Goal: Task Accomplishment & Management: Complete application form

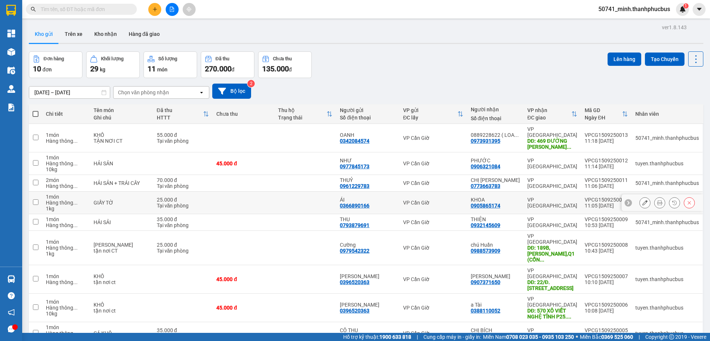
click at [224, 206] on td at bounding box center [244, 203] width 62 height 23
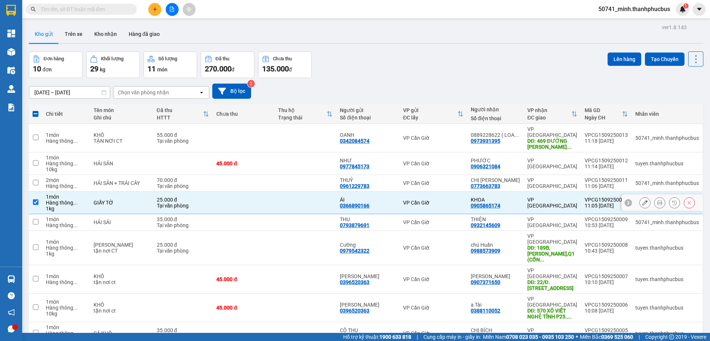
scroll to position [35, 0]
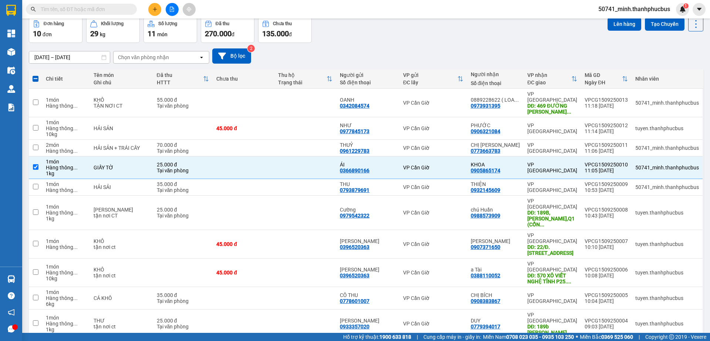
click at [667, 257] on span "20 / trang" at bounding box center [667, 258] width 24 height 7
checkbox input "false"
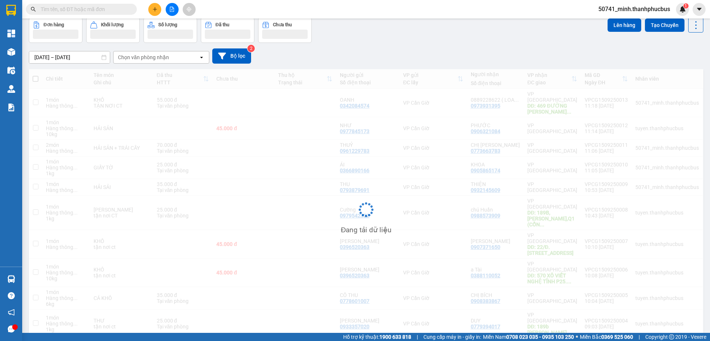
scroll to position [0, 0]
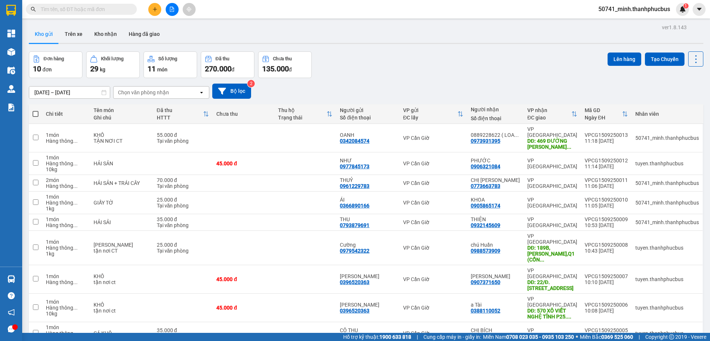
click at [36, 112] on span at bounding box center [36, 114] width 6 height 6
click at [36, 110] on input "checkbox" at bounding box center [36, 110] width 0 height 0
checkbox input "true"
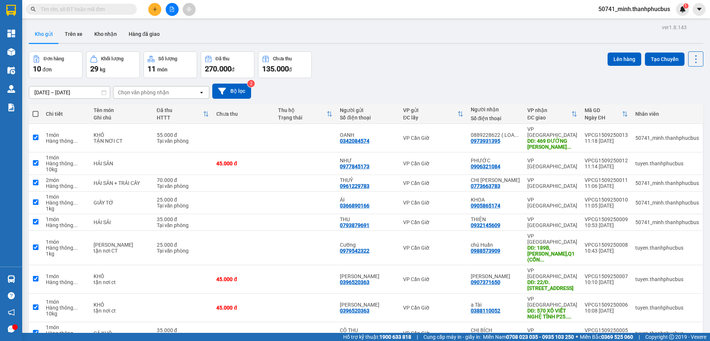
checkbox input "true"
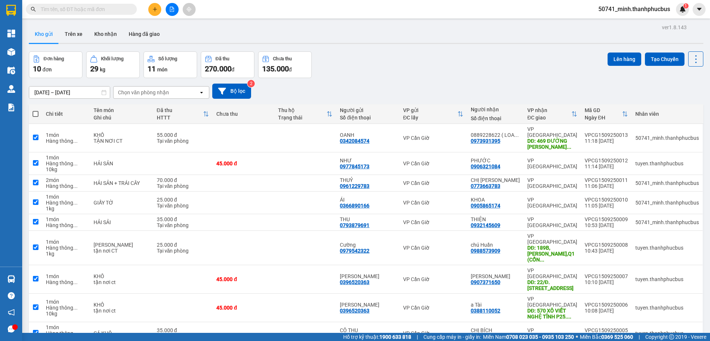
checkbox input "true"
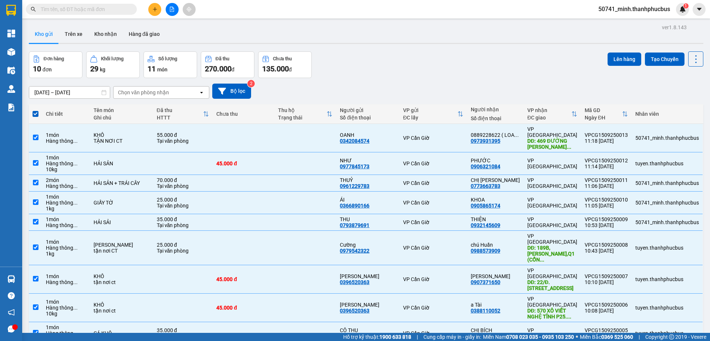
click at [616, 60] on button "Lên hàng" at bounding box center [625, 59] width 34 height 13
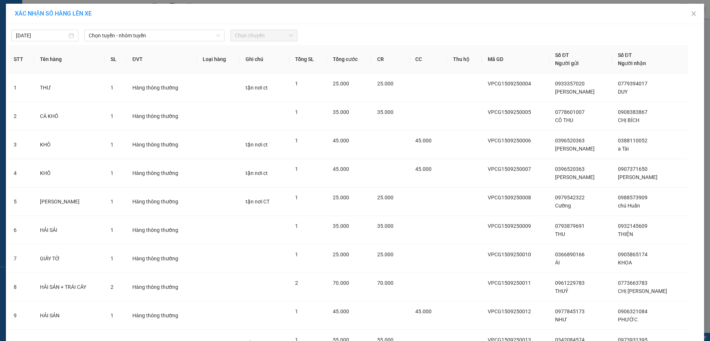
click at [149, 38] on span "Chọn tuyến - nhóm tuyến" at bounding box center [154, 35] width 131 height 11
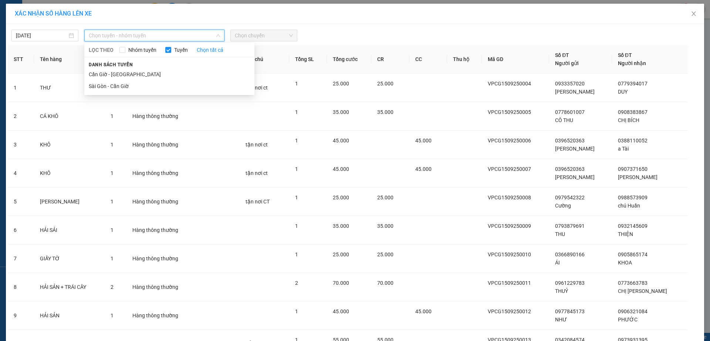
click at [115, 78] on li "Cần Giờ - [GEOGRAPHIC_DATA]" at bounding box center [169, 74] width 170 height 12
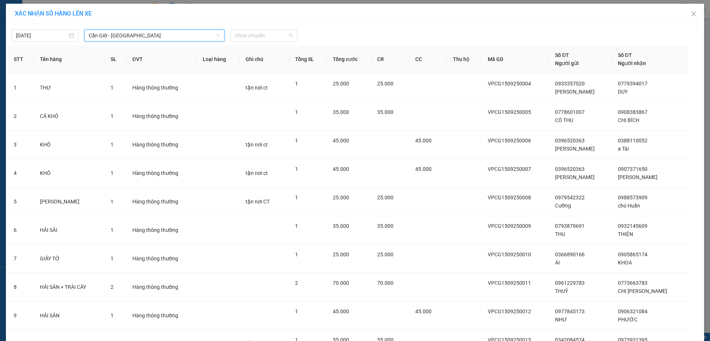
click at [271, 36] on span "Chọn chuyến" at bounding box center [264, 35] width 58 height 11
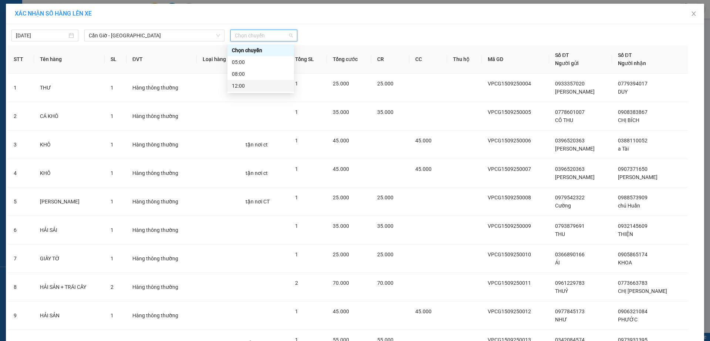
click at [241, 89] on div "12:00" at bounding box center [261, 86] width 58 height 8
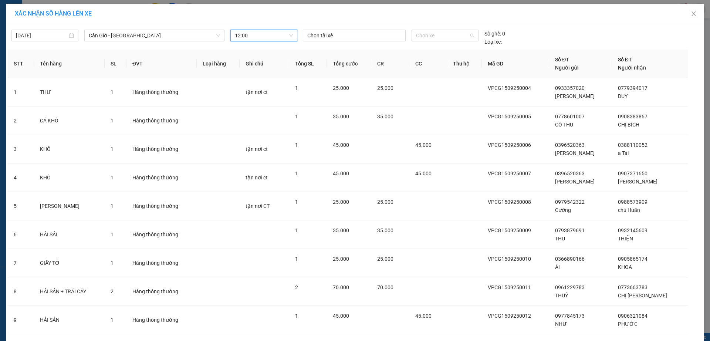
click at [429, 35] on span "Chọn xe" at bounding box center [445, 35] width 58 height 11
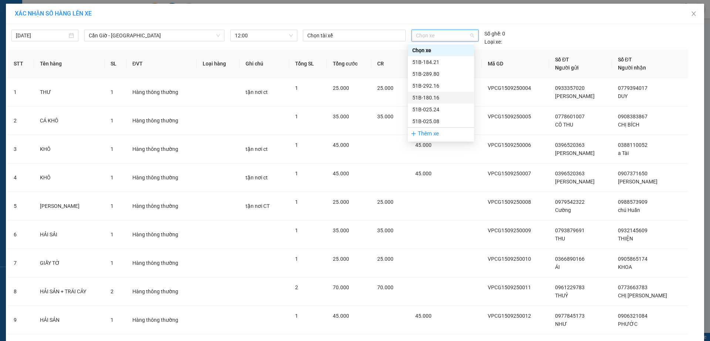
click at [429, 100] on div "51B-180.16" at bounding box center [440, 98] width 57 height 8
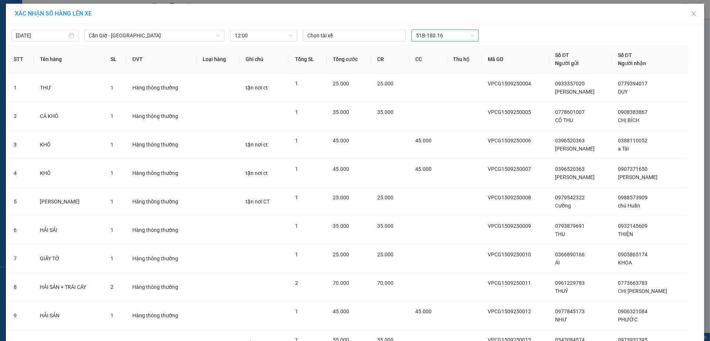
click at [374, 40] on div "Chọn tài xế" at bounding box center [354, 36] width 103 height 12
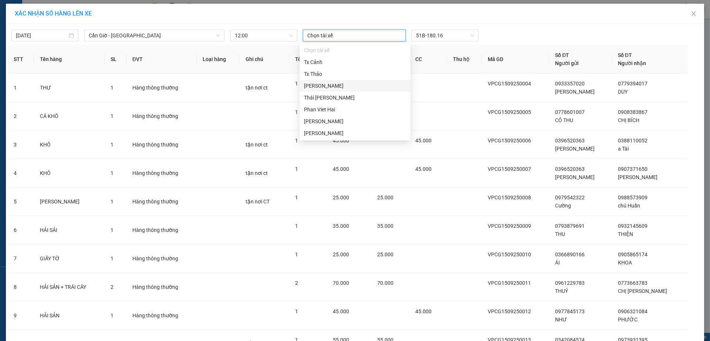
click at [328, 83] on div "[PERSON_NAME]" at bounding box center [355, 86] width 102 height 8
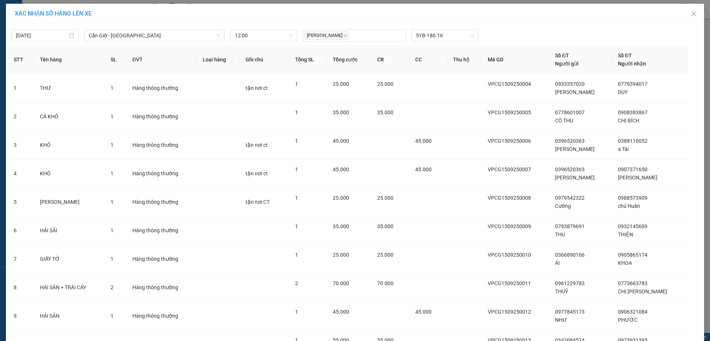
click at [563, 12] on div "XÁC NHẬN SỐ HÀNG LÊN XE" at bounding box center [355, 14] width 681 height 8
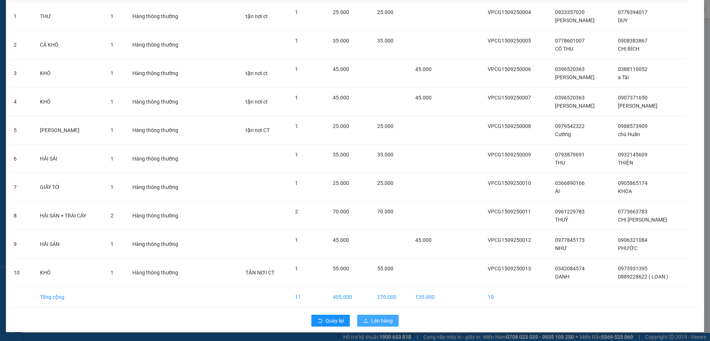
click at [383, 322] on span "Lên hàng" at bounding box center [381, 321] width 21 height 8
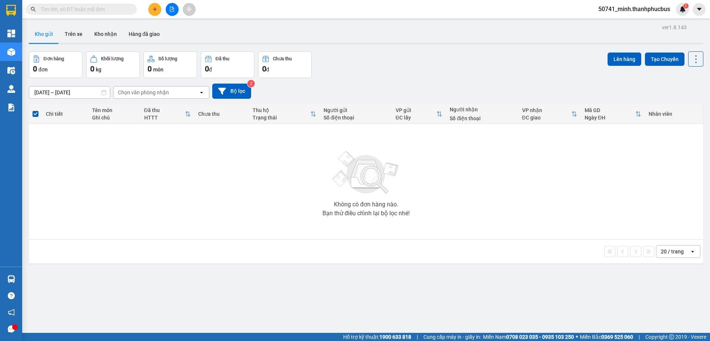
click at [208, 142] on div "Không có đơn hàng nào. Bạn thử điều chỉnh lại bộ lọc nhé!" at bounding box center [366, 181] width 667 height 111
click at [155, 8] on icon "plus" at bounding box center [154, 9] width 5 height 5
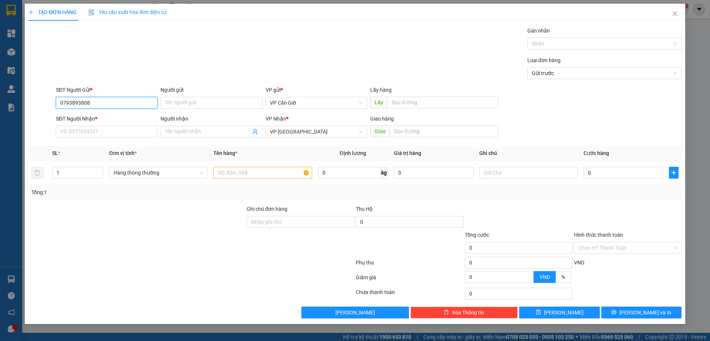
type input "0793893808"
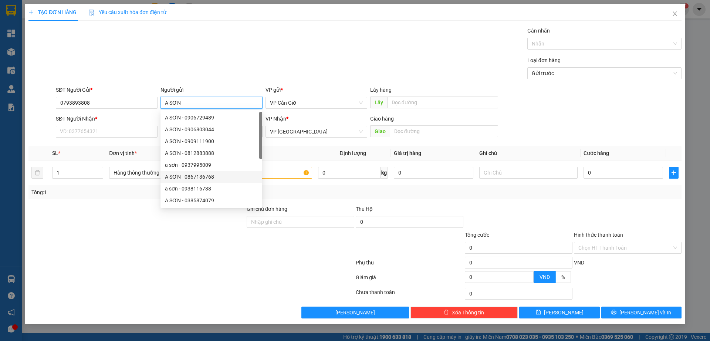
type input "A SƠN"
click at [75, 135] on input "SĐT Người Nhận *" at bounding box center [107, 132] width 102 height 12
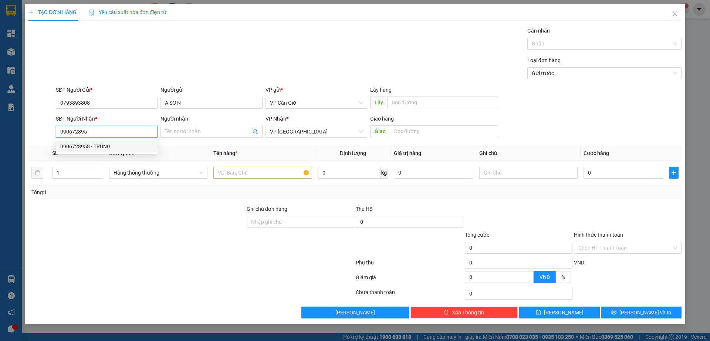
click at [95, 149] on div "0906728958 - TRUNG" at bounding box center [106, 146] width 93 height 8
type input "0906728958"
type input "TRUNG"
type input "100.000"
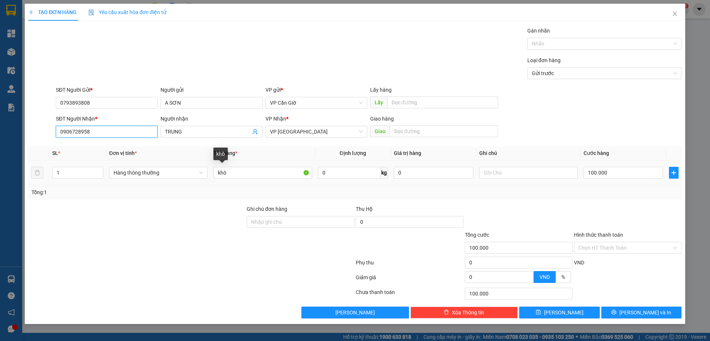
type input "0906728958"
click at [252, 171] on input "khô" at bounding box center [262, 173] width 98 height 12
type input "k"
type input "HỒ SƠ"
type input "1"
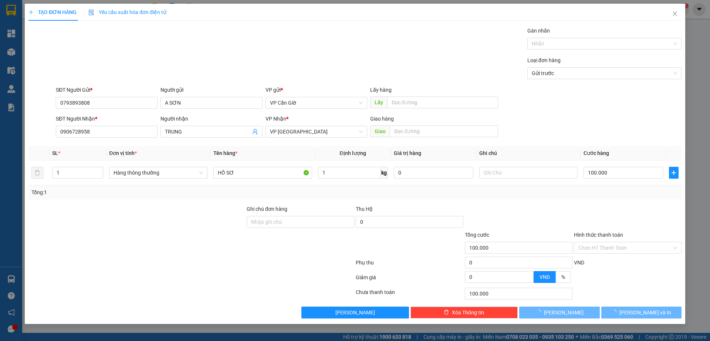
drag, startPoint x: 293, startPoint y: 252, endPoint x: 551, endPoint y: 245, distance: 257.9
click at [293, 252] on div at bounding box center [300, 244] width 109 height 26
type input "25.000"
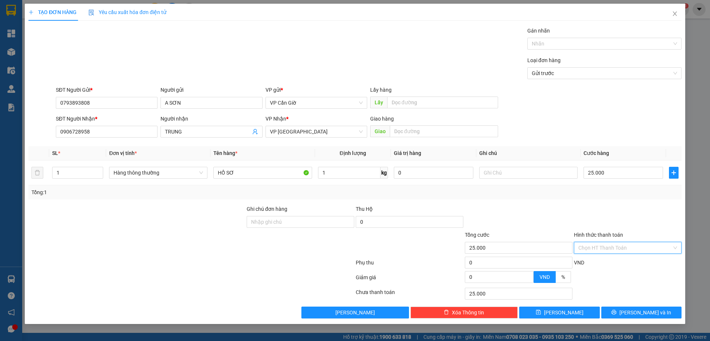
click at [616, 249] on input "Hình thức thanh toán" at bounding box center [626, 247] width 94 height 11
click at [600, 261] on div "Tại văn phòng" at bounding box center [628, 263] width 99 height 8
type input "0"
click at [617, 313] on icon "printer" at bounding box center [614, 312] width 5 height 5
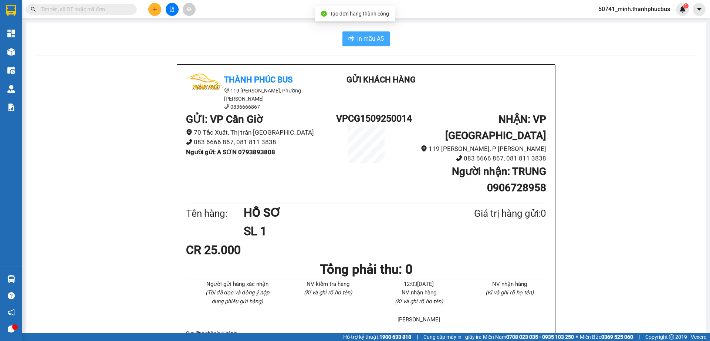
click at [374, 38] on span "In mẫu A5" at bounding box center [370, 38] width 27 height 9
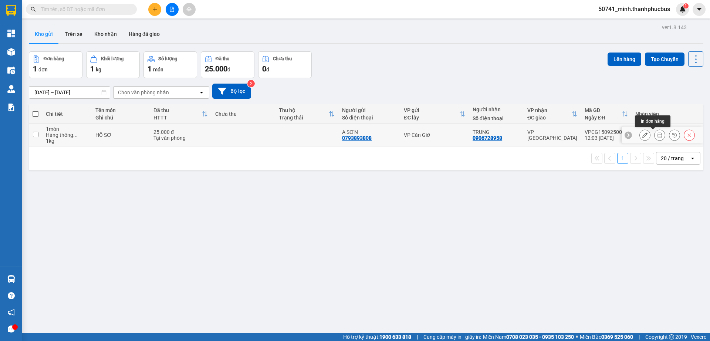
click at [657, 134] on icon at bounding box center [659, 134] width 5 height 5
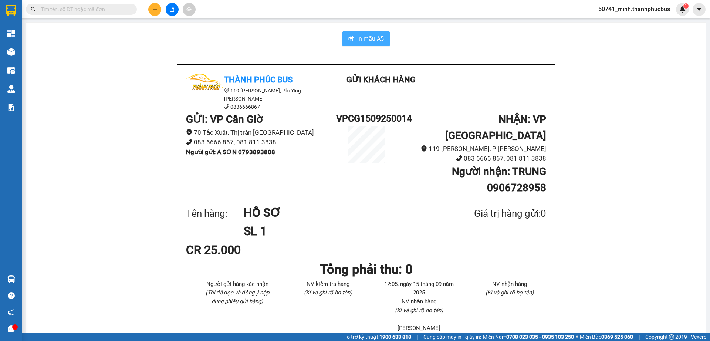
click at [361, 38] on span "In mẫu A5" at bounding box center [370, 38] width 27 height 9
